Goal: Task Accomplishment & Management: Manage account settings

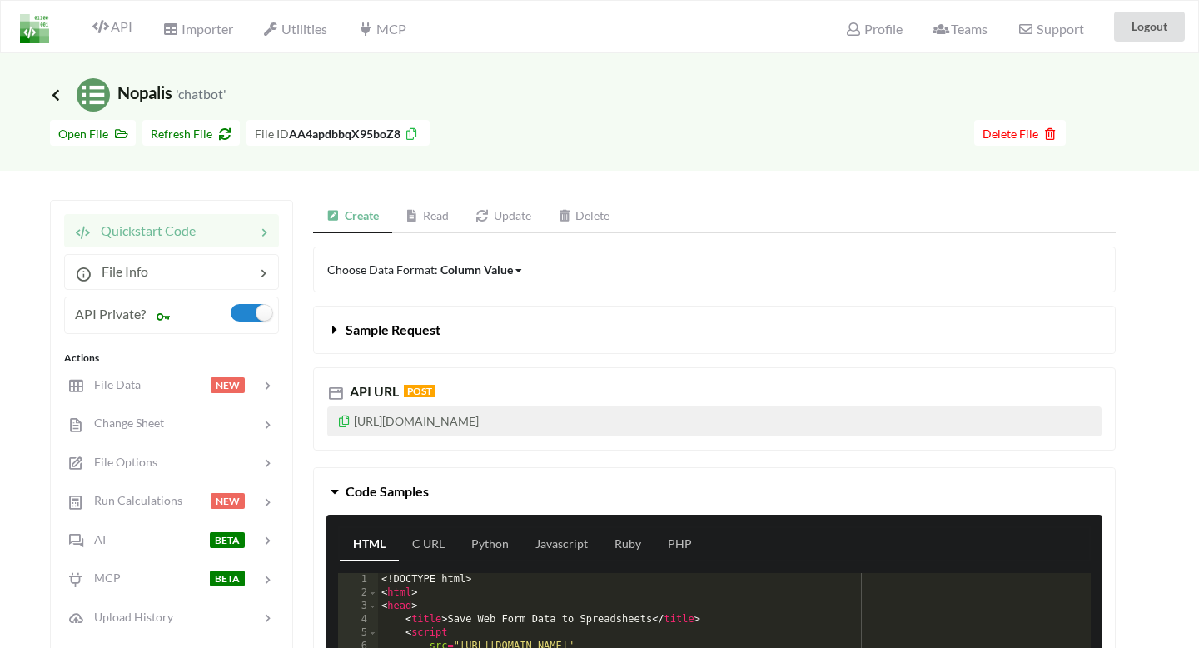
click at [56, 94] on icon at bounding box center [55, 94] width 15 height 13
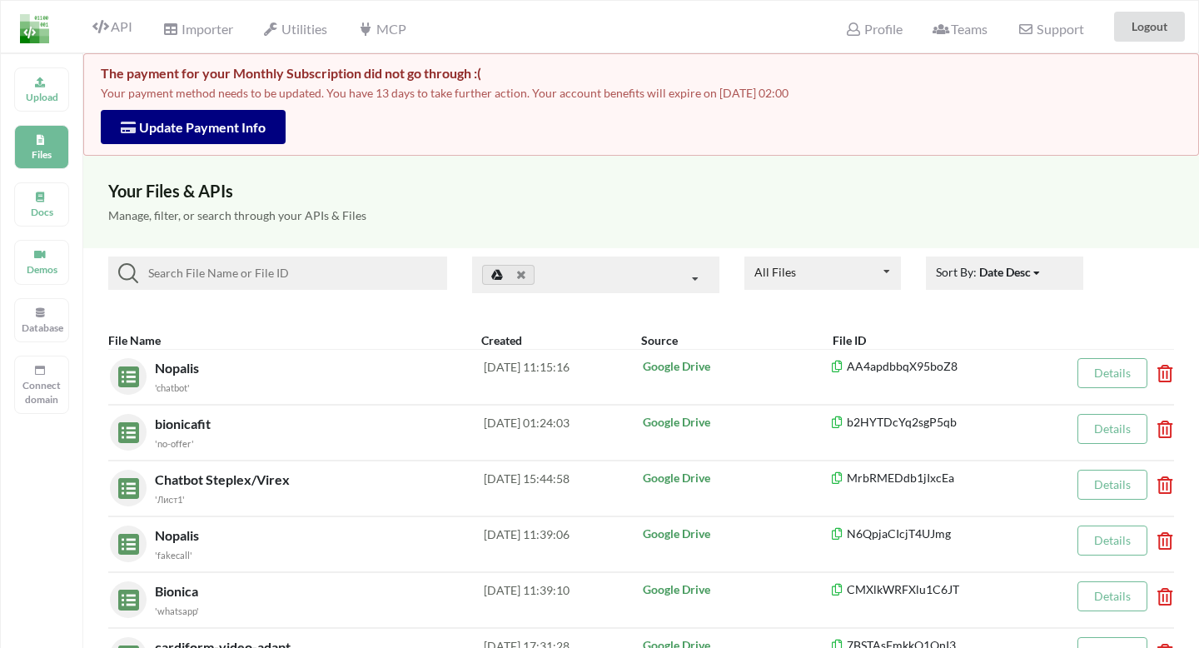
click at [227, 137] on button "Update Payment Info" at bounding box center [193, 127] width 185 height 34
click at [228, 130] on span "Update Payment Info" at bounding box center [193, 127] width 145 height 16
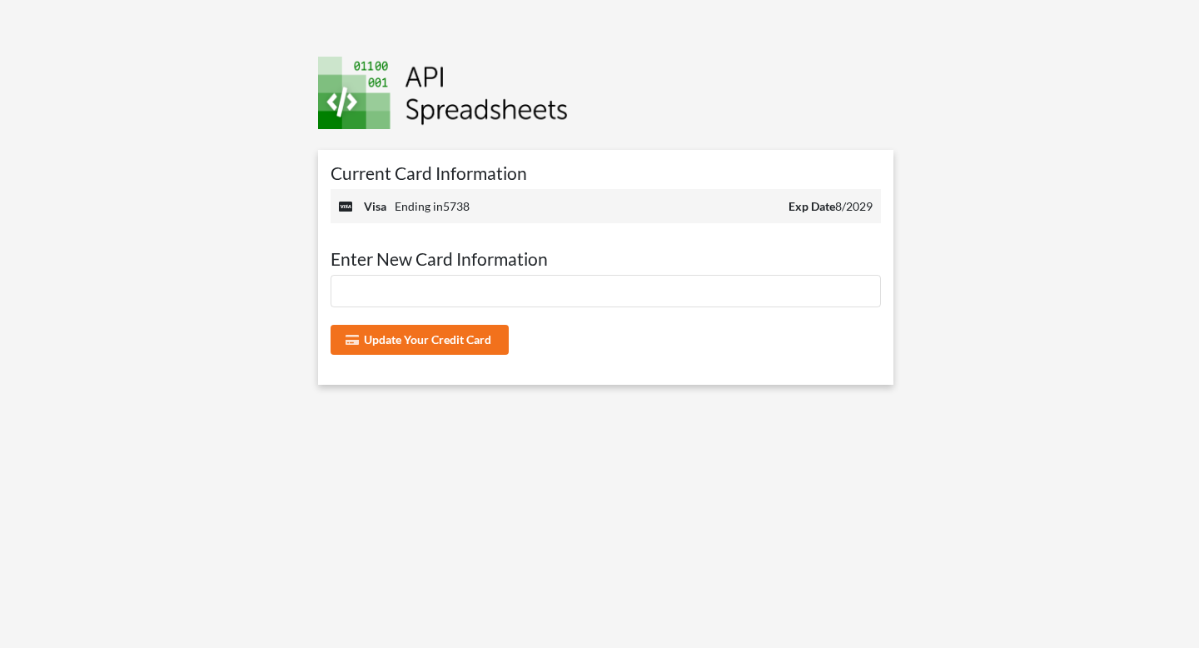
click at [851, 203] on span "Exp Date 8/2029" at bounding box center [831, 205] width 84 height 17
click at [813, 206] on b "Exp Date" at bounding box center [812, 206] width 47 height 14
click at [680, 209] on div "visa Ending in 5738 Exp Date 8/2029" at bounding box center [606, 206] width 550 height 34
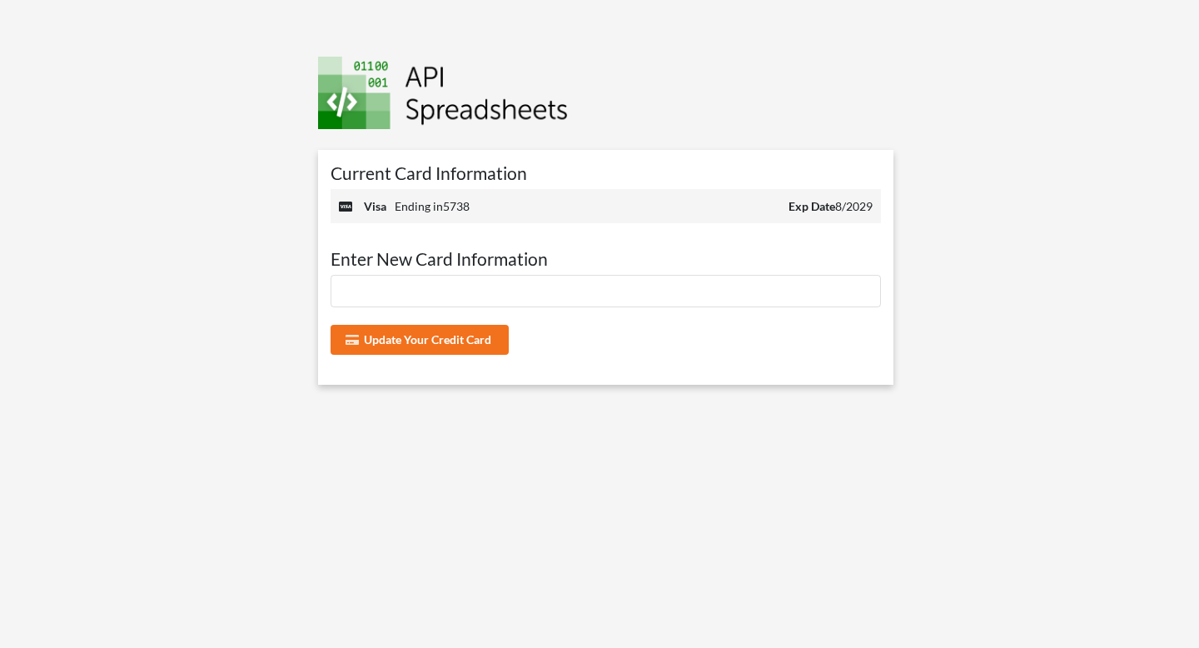
click at [436, 281] on div at bounding box center [606, 291] width 550 height 32
click at [456, 346] on button "Update Your Credit Card" at bounding box center [420, 340] width 179 height 30
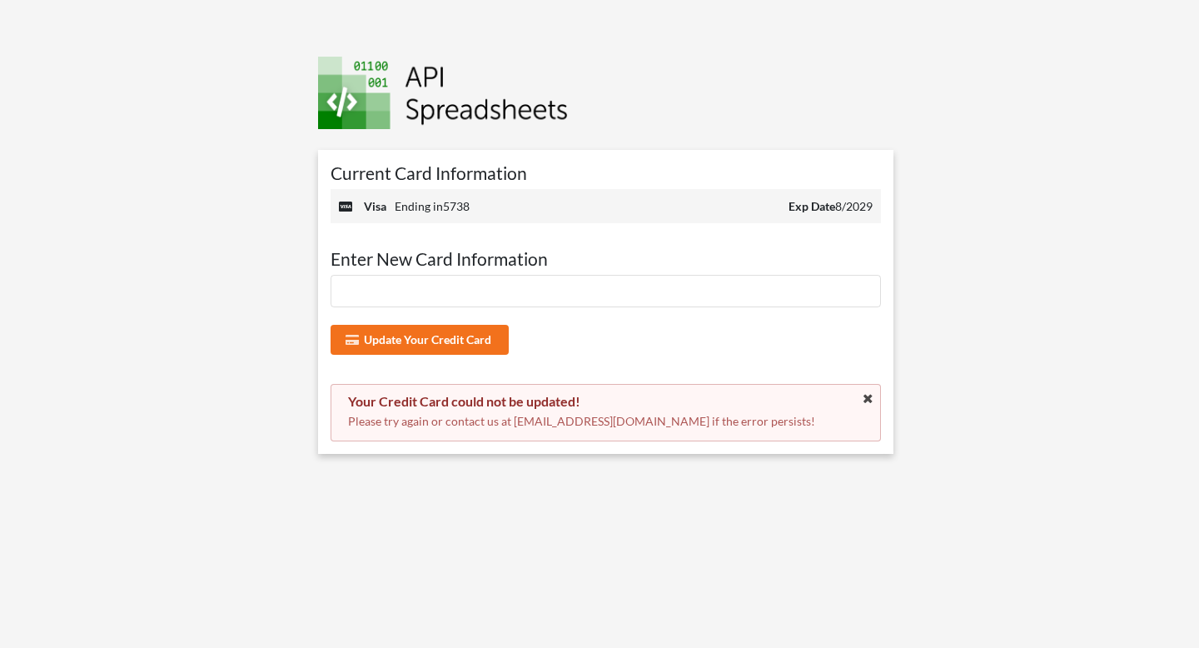
click at [484, 421] on p "Please try again or contact us at payment@apispreadsheets.com if the error pers…" at bounding box center [605, 421] width 515 height 17
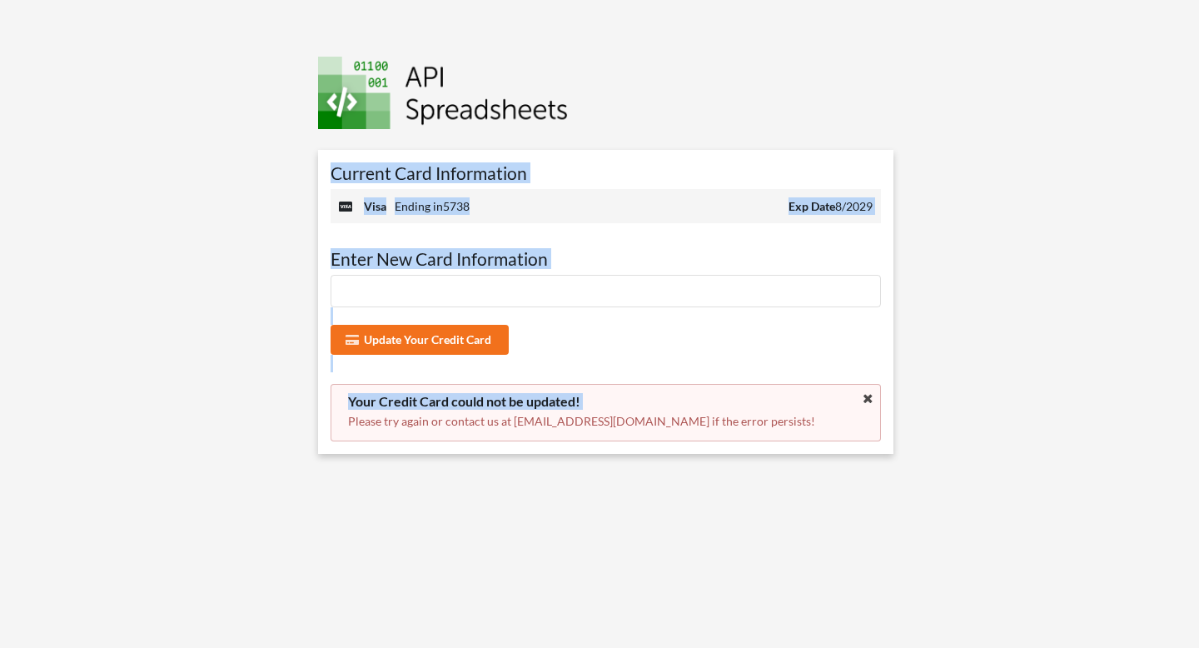
click at [545, 421] on p "Please try again or contact us at payment@apispreadsheets.com if the error pers…" at bounding box center [605, 421] width 515 height 17
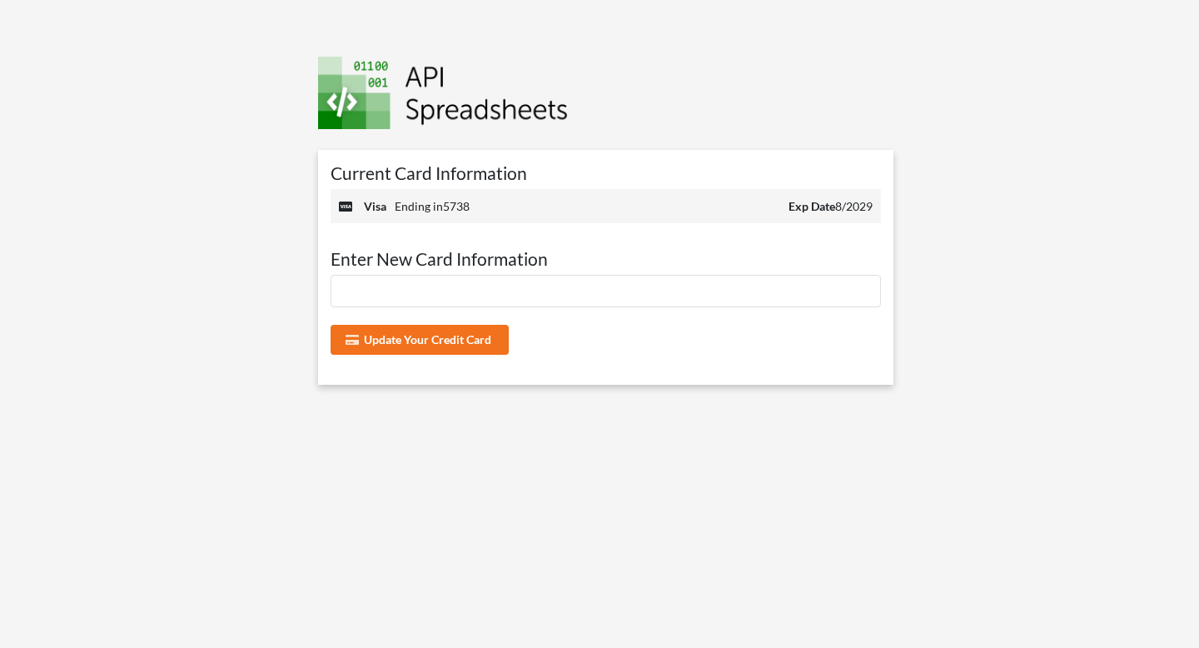
click at [385, 298] on div at bounding box center [606, 291] width 550 height 32
click at [448, 346] on button "Update Your Credit Card" at bounding box center [420, 340] width 179 height 30
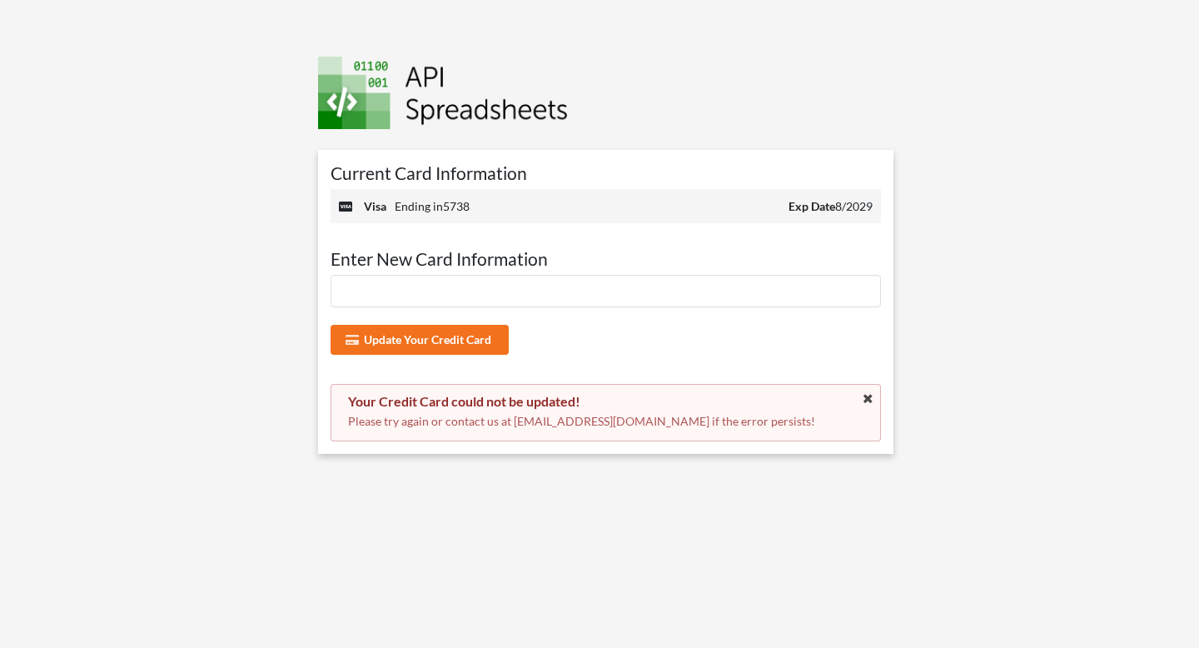
click at [414, 207] on span "Ending in 5738" at bounding box center [432, 206] width 75 height 14
click at [577, 369] on div "Update Your Credit Card Your Credit Card could not be updated! Please try again…" at bounding box center [606, 358] width 550 height 167
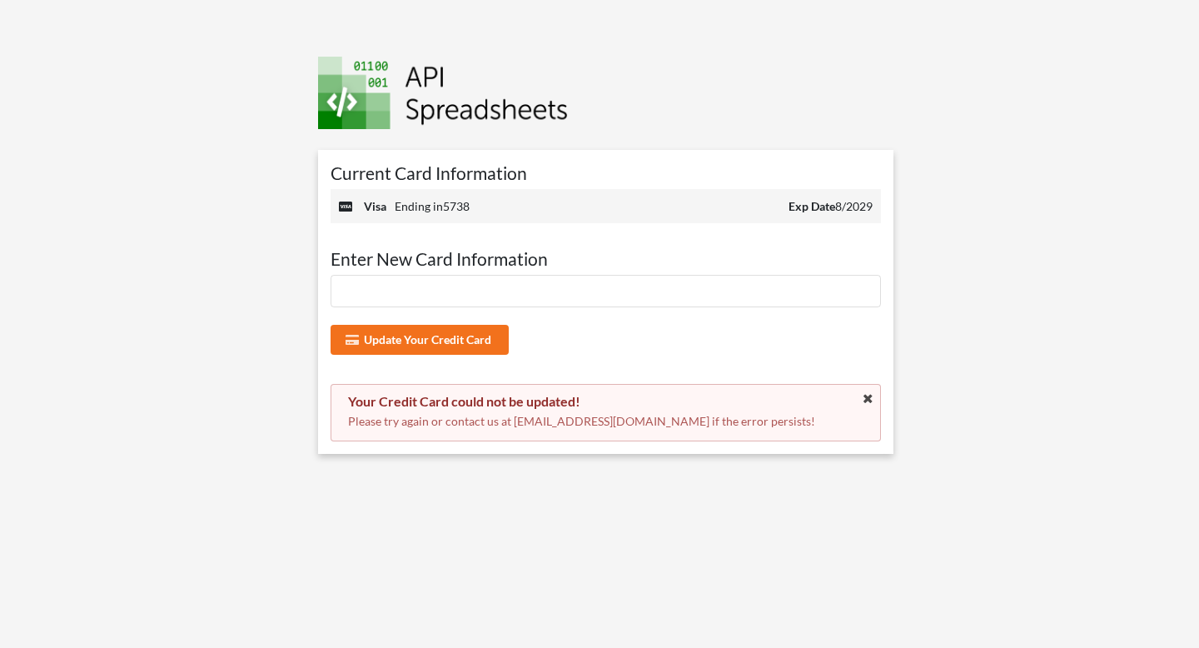
click at [552, 404] on div "Your Credit Card could not be updated!" at bounding box center [605, 401] width 515 height 17
click at [609, 412] on div "Your Credit Card could not be updated! Please try again or contact us at paymen…" at bounding box center [605, 411] width 515 height 37
click at [749, 336] on div "Update Your Credit Card" at bounding box center [606, 340] width 550 height 30
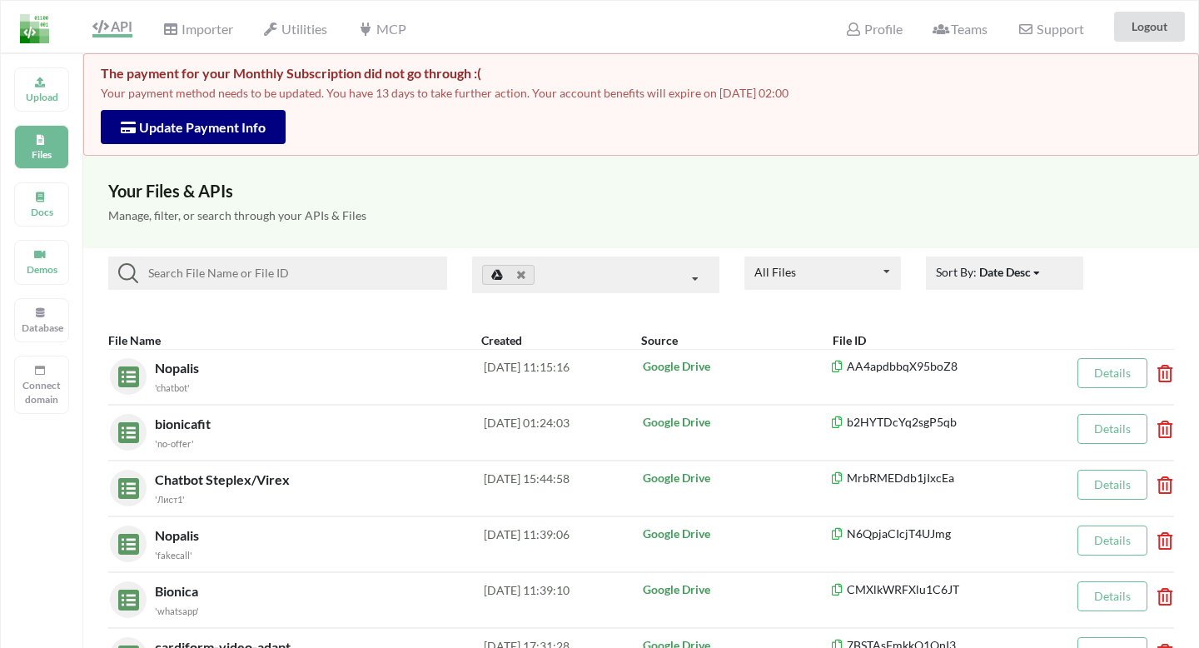
click at [870, 42] on div "Profile" at bounding box center [873, 26] width 78 height 37
click at [891, 27] on span "Profile" at bounding box center [873, 31] width 57 height 20
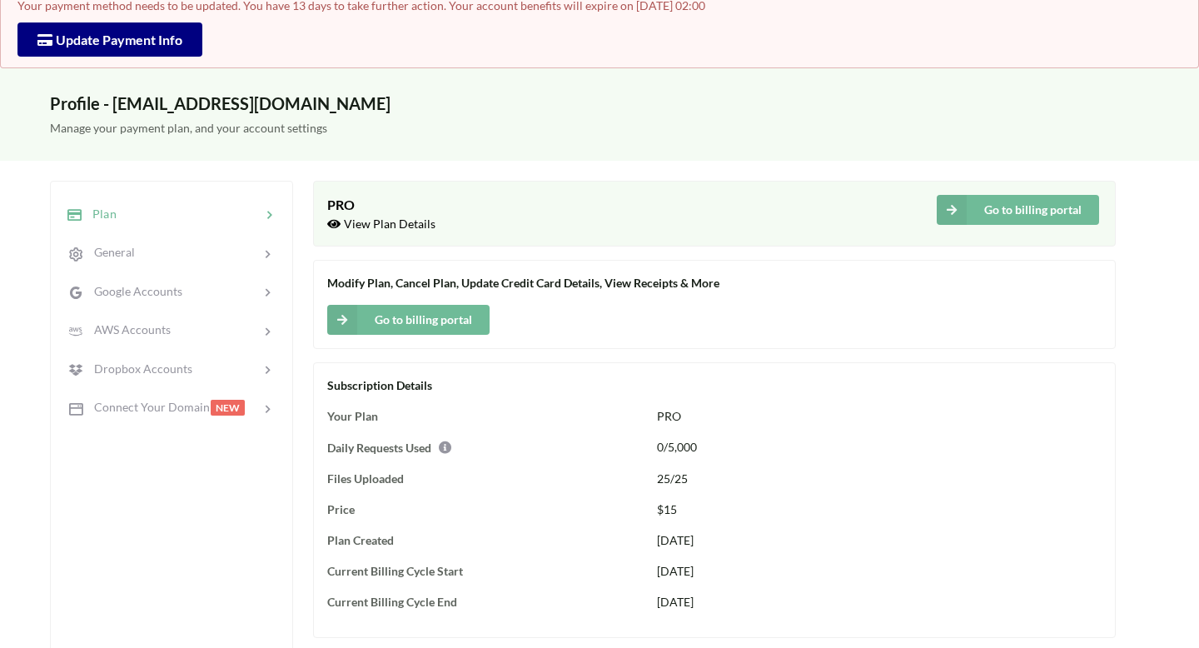
scroll to position [86, 0]
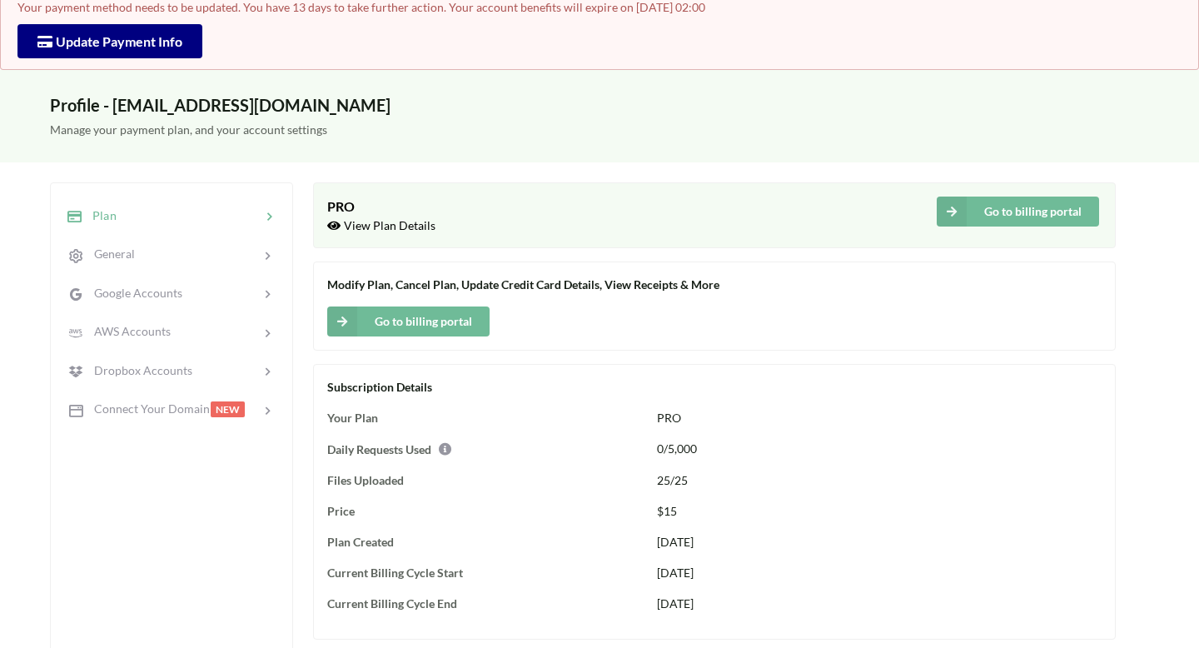
click at [574, 284] on span "Modify Plan, Cancel Plan, Update Credit Card Details, View Receipts & More" at bounding box center [523, 284] width 392 height 14
click at [580, 285] on span "Modify Plan, Cancel Plan, Update Credit Card Details, View Receipts & More" at bounding box center [523, 284] width 392 height 14
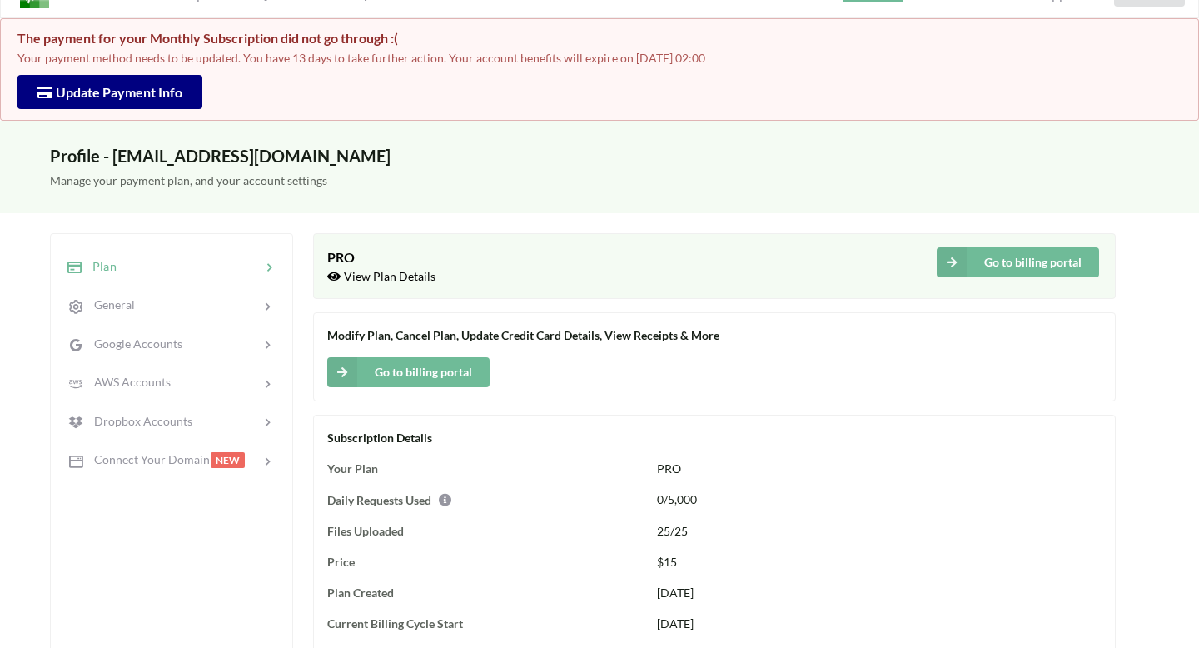
scroll to position [0, 0]
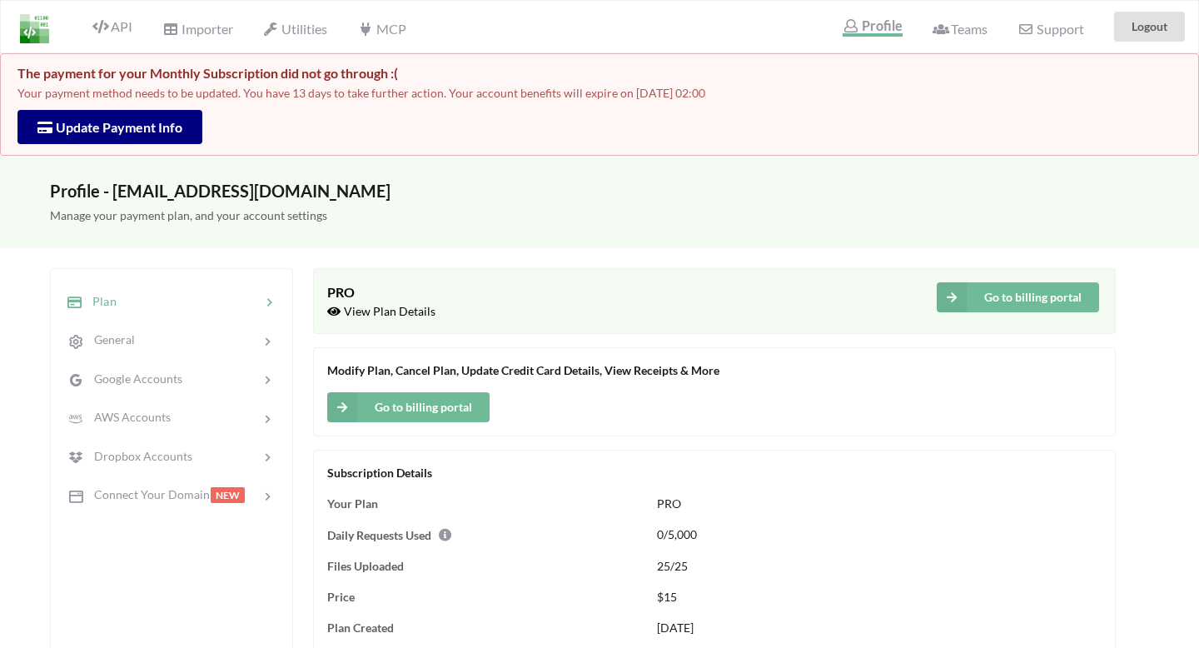
click at [1047, 111] on div "The payment for your Monthly Subscription did not go through :( Your payment me…" at bounding box center [599, 104] width 1199 height 102
click at [161, 141] on button "Update Payment Info" at bounding box center [109, 127] width 185 height 34
click at [159, 121] on span "Update Payment Info" at bounding box center [109, 127] width 145 height 16
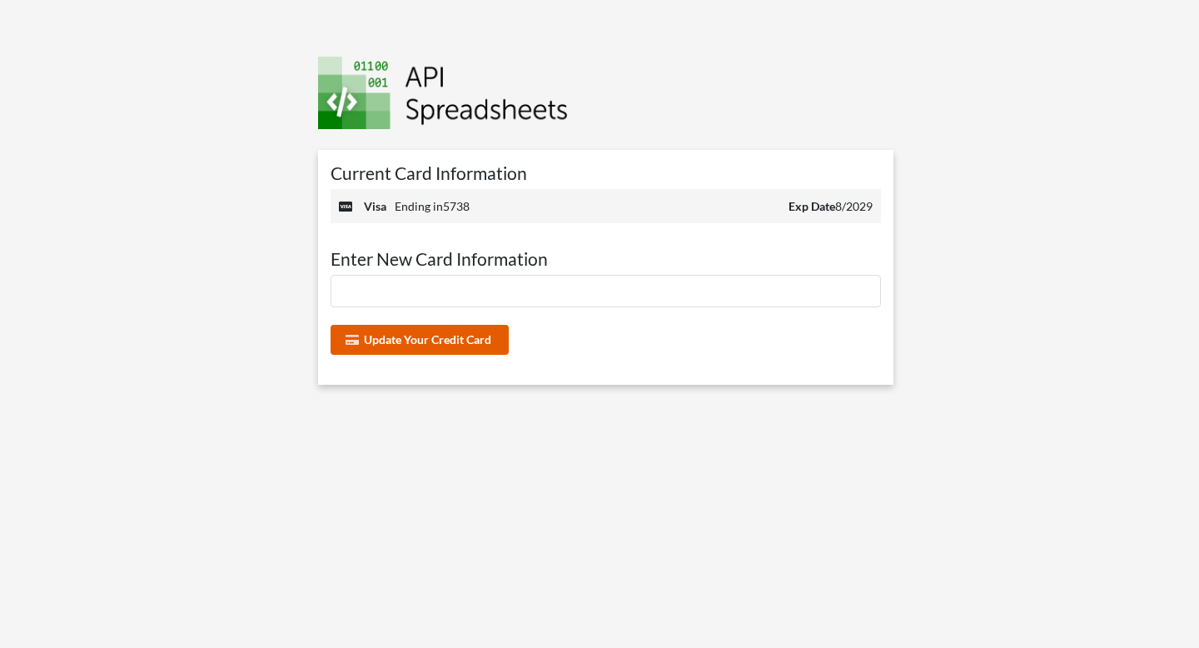
click at [436, 334] on button "Update Your Credit Card" at bounding box center [420, 340] width 179 height 30
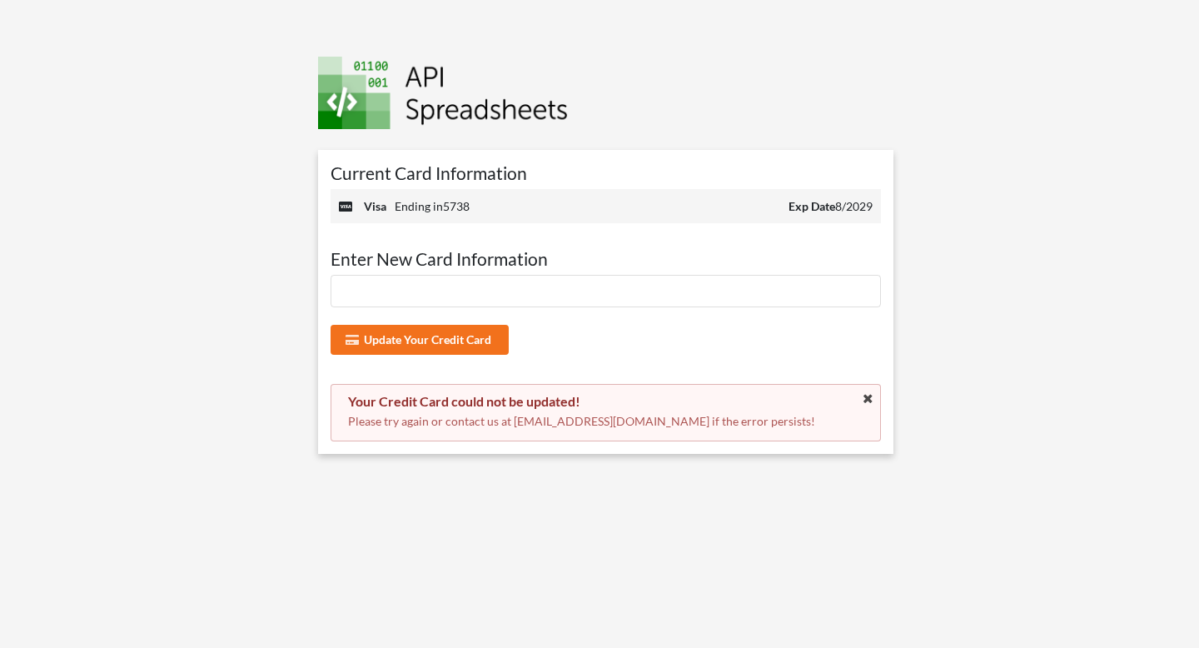
click at [764, 360] on div "Update Your Credit Card Your Credit Card could not be updated! Please try again…" at bounding box center [606, 358] width 550 height 167
click at [474, 343] on button "Update Your Credit Card" at bounding box center [420, 340] width 179 height 30
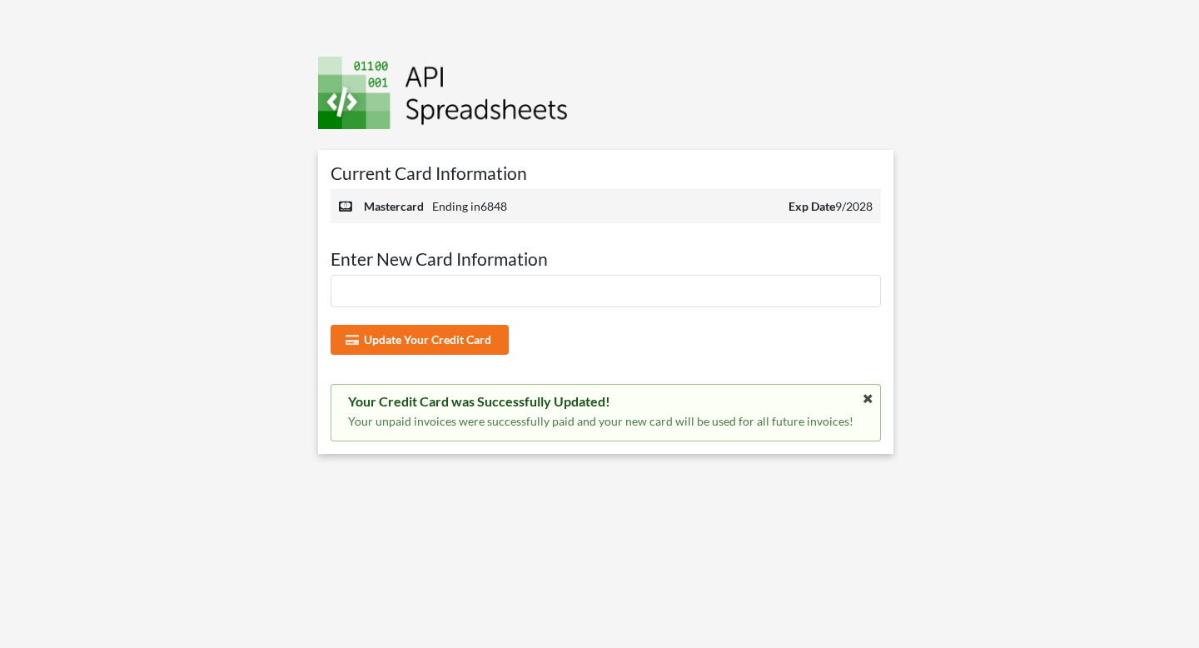
click at [794, 244] on div "Current Card Information mastercard Ending in 6848 Exp Date 9/2028 Enter New Ca…" at bounding box center [605, 302] width 575 height 304
click at [759, 501] on div "Current Card Information mastercard Ending in 6848 Exp Date 9/2028 Enter New Ca…" at bounding box center [600, 324] width 612 height 648
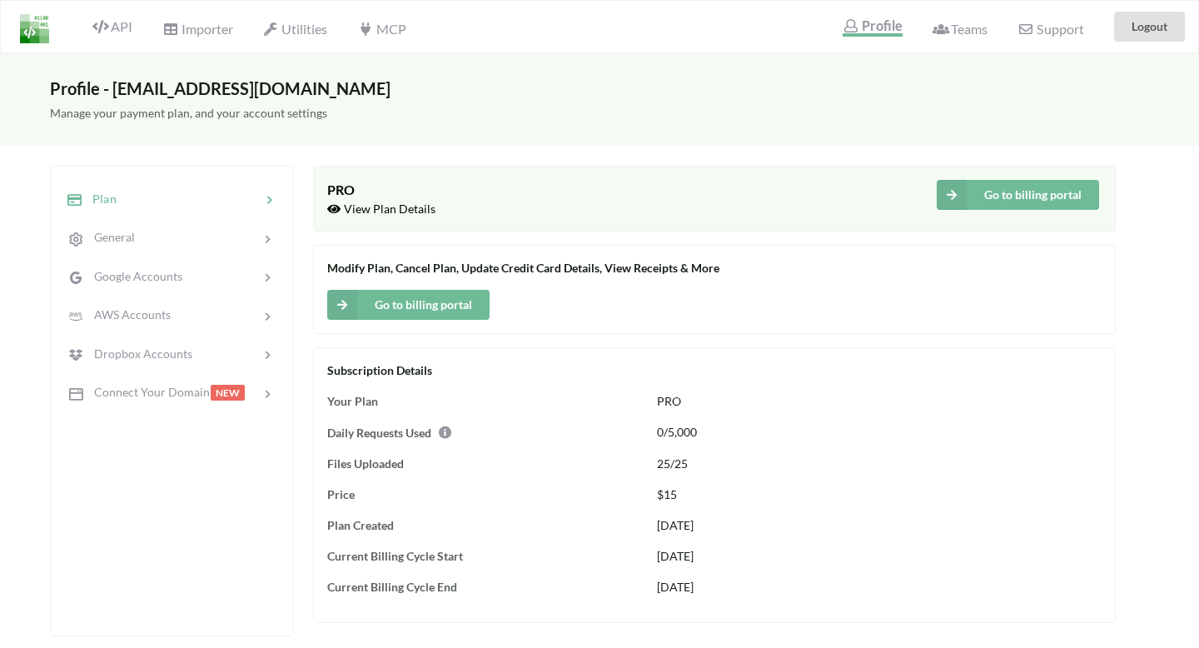
click at [503, 266] on span "Modify Plan, Cancel Plan, Update Credit Card Details, View Receipts & More" at bounding box center [523, 268] width 392 height 14
click at [436, 299] on button "Go to billing portal" at bounding box center [408, 305] width 162 height 30
